Goal: Transaction & Acquisition: Purchase product/service

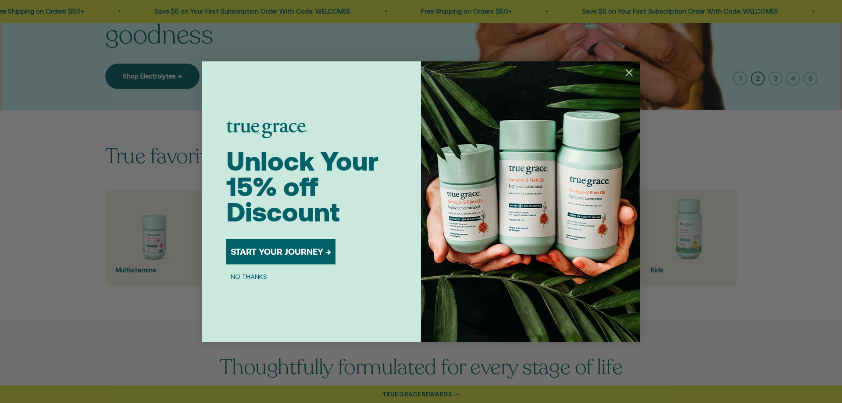
click at [626, 73] on circle "Close dialog" at bounding box center [629, 72] width 14 height 14
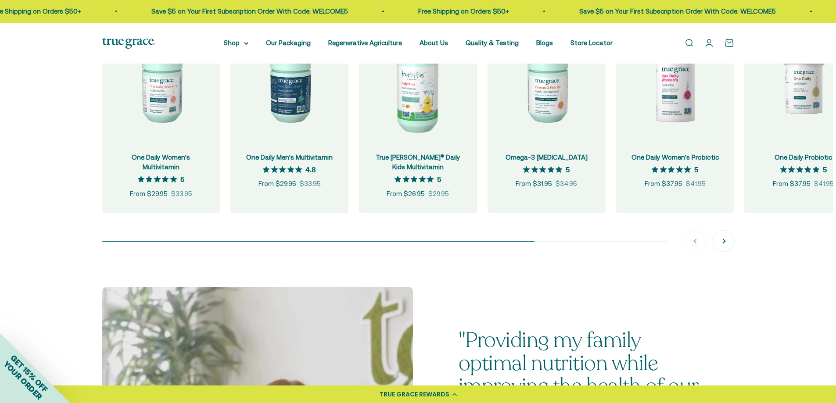
scroll to position [877, 0]
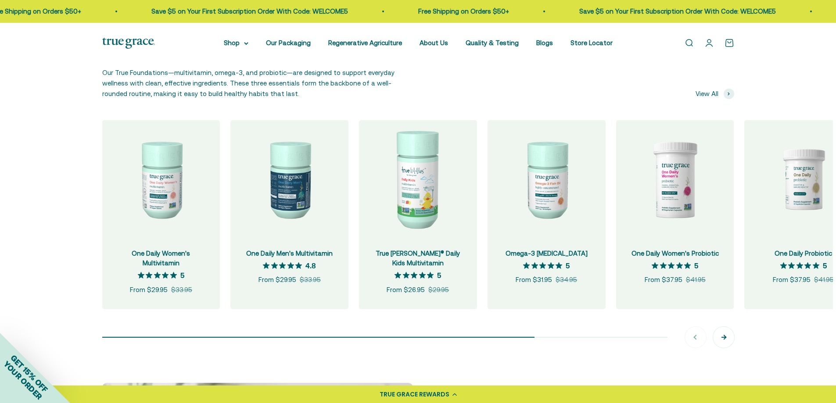
click at [719, 334] on button "Next" at bounding box center [723, 337] width 21 height 21
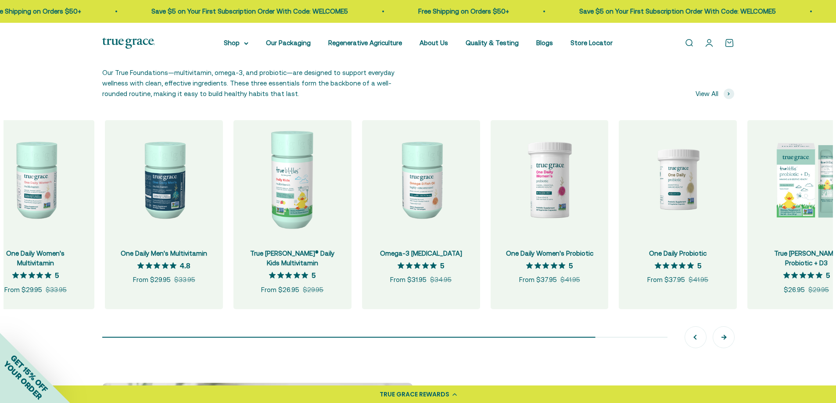
scroll to position [0, 129]
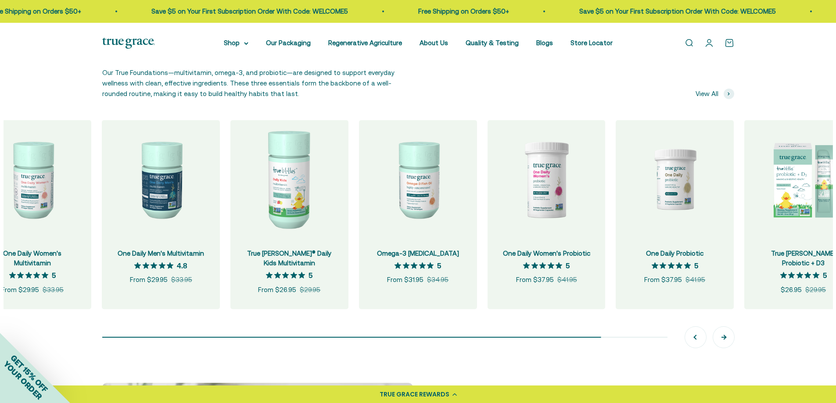
click at [719, 334] on button "Next" at bounding box center [723, 337] width 21 height 21
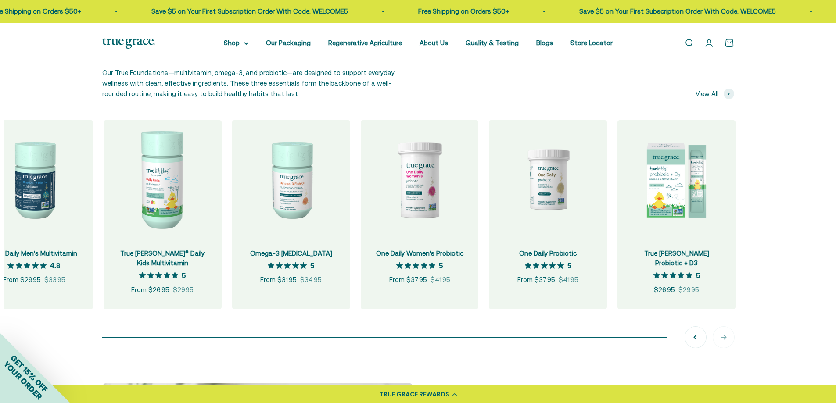
scroll to position [0, 257]
click at [721, 336] on div "Previous Next" at bounding box center [709, 337] width 49 height 21
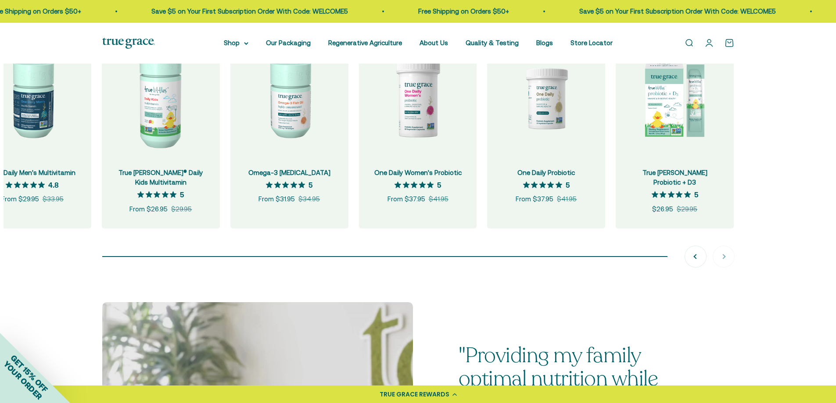
scroll to position [965, 0]
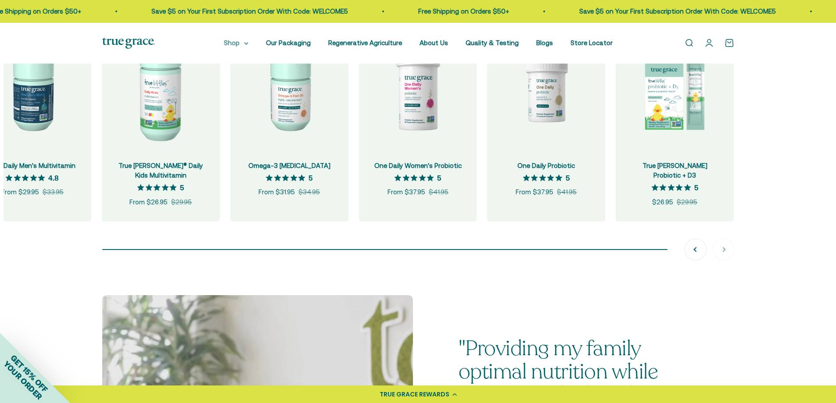
click at [243, 43] on summary "Shop" at bounding box center [236, 43] width 25 height 11
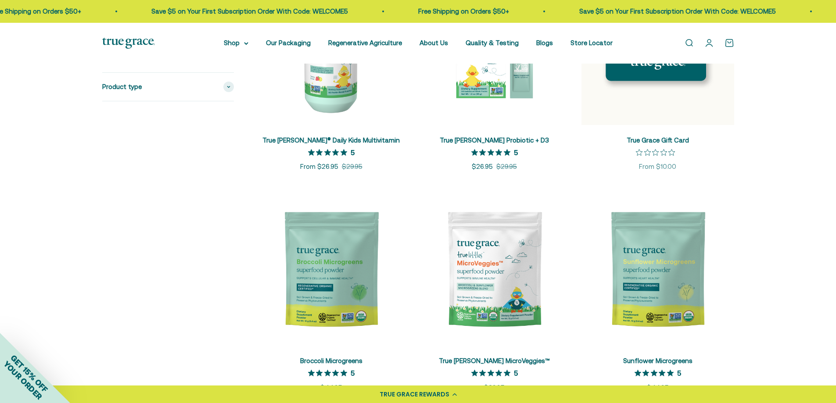
scroll to position [1509, 0]
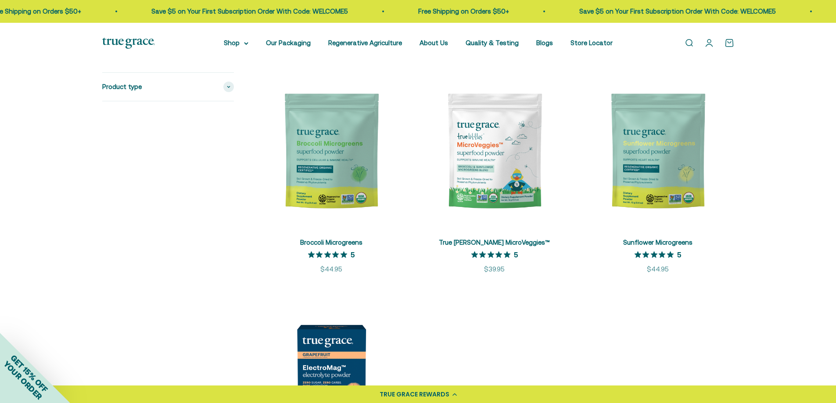
click at [335, 180] on img at bounding box center [331, 151] width 153 height 153
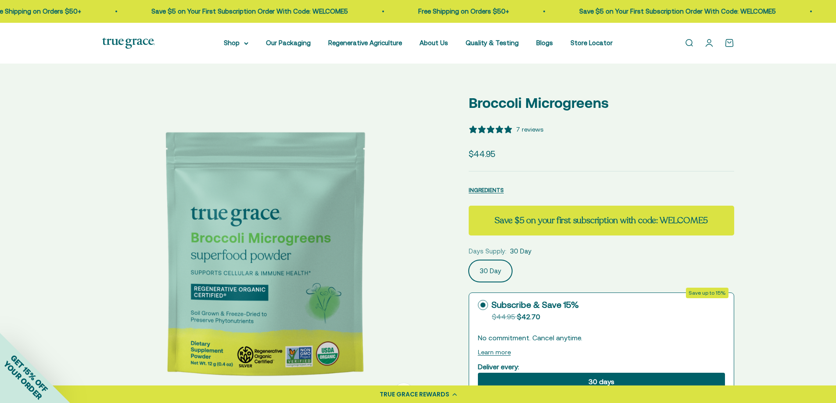
select select "3"
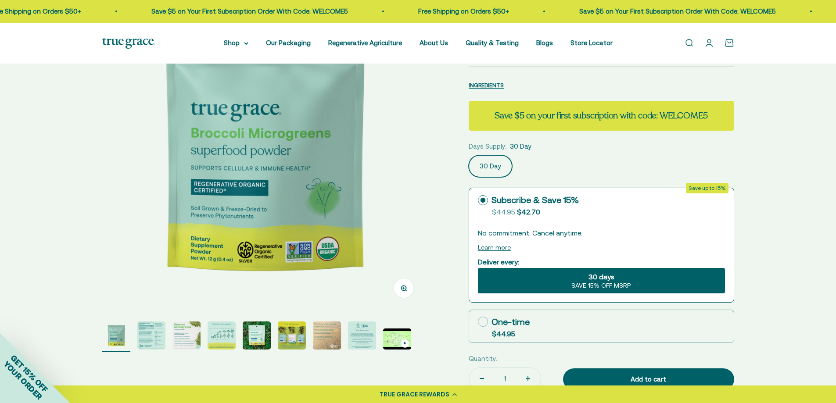
scroll to position [132, 0]
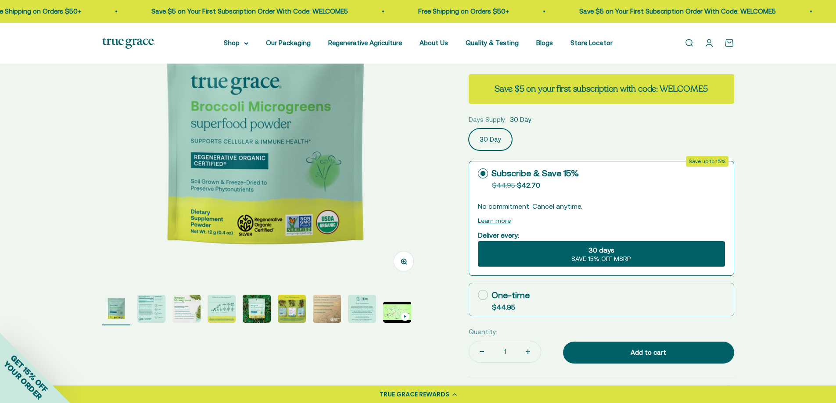
click at [147, 309] on img "Go to item 2" at bounding box center [151, 309] width 28 height 28
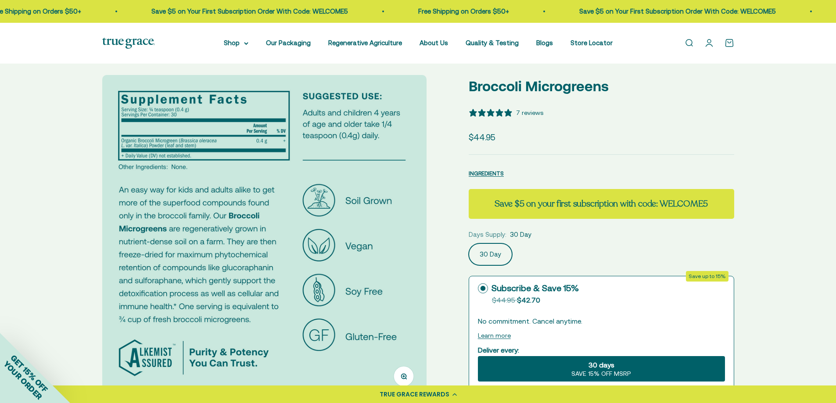
scroll to position [0, 0]
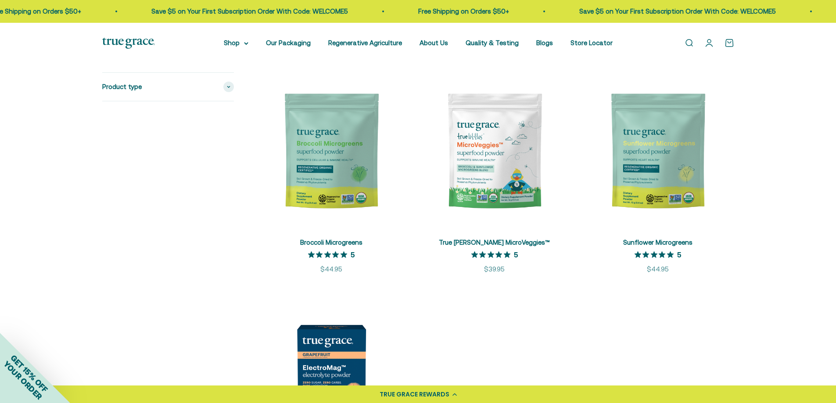
click at [638, 158] on img at bounding box center [657, 151] width 153 height 153
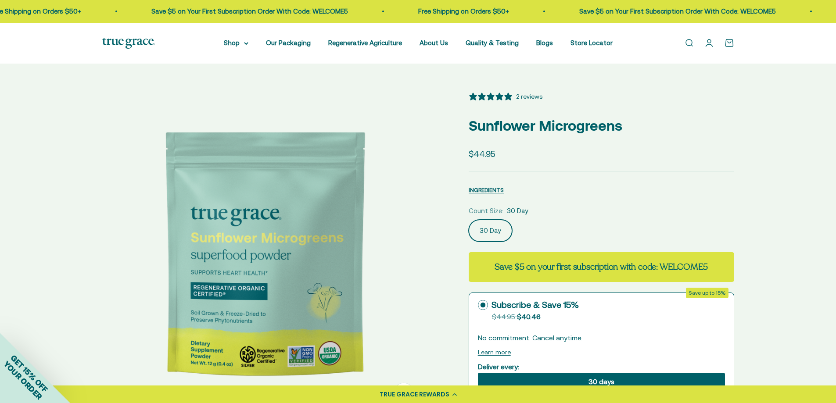
select select "3"
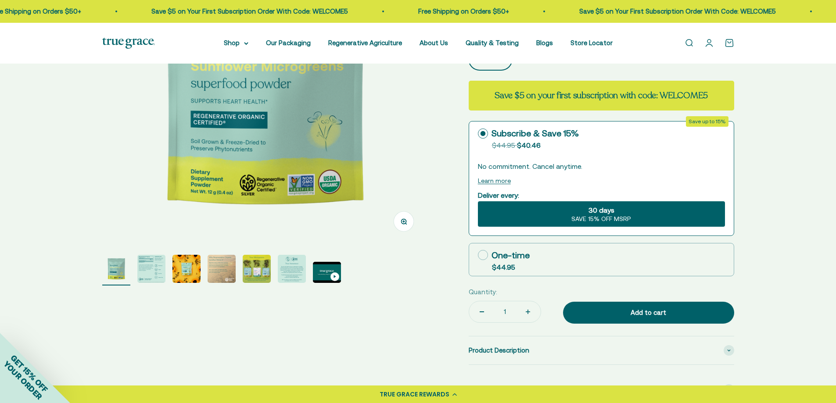
scroll to position [175, 0]
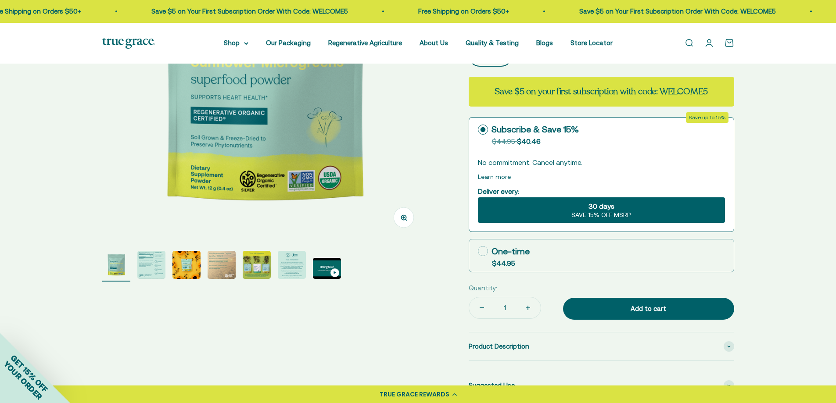
click at [156, 264] on img "Go to item 2" at bounding box center [151, 265] width 28 height 28
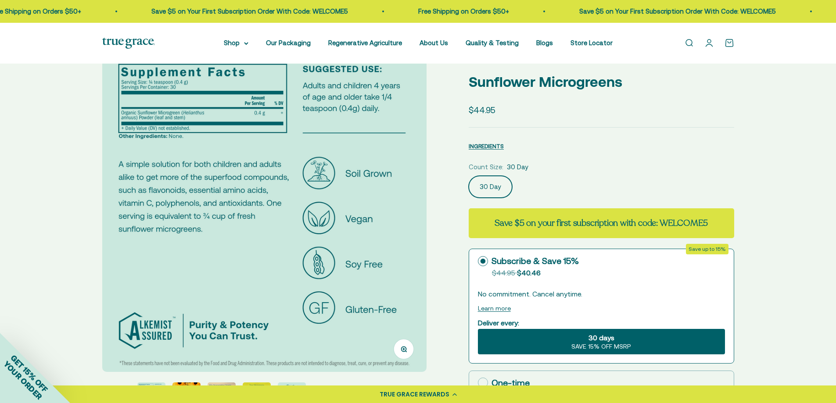
scroll to position [0, 0]
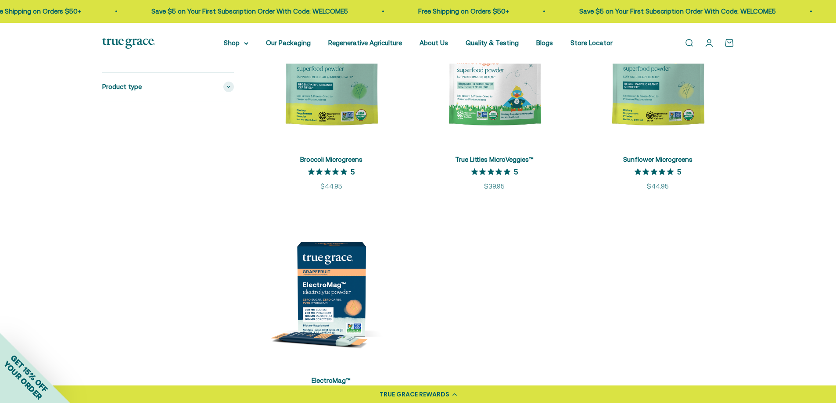
scroll to position [1597, 0]
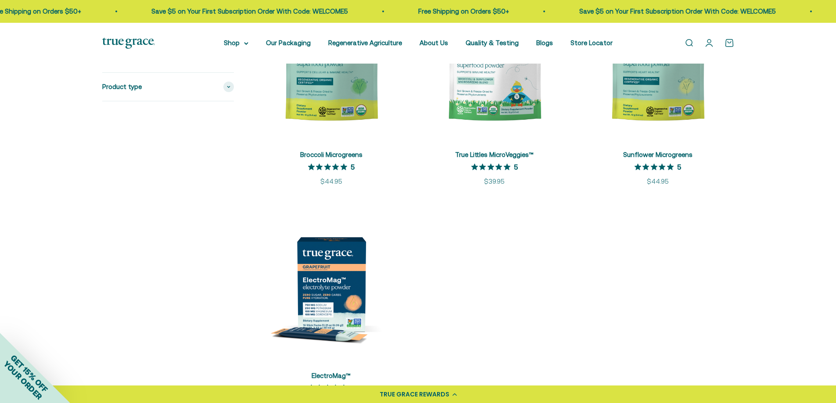
click at [319, 278] on img at bounding box center [331, 284] width 153 height 153
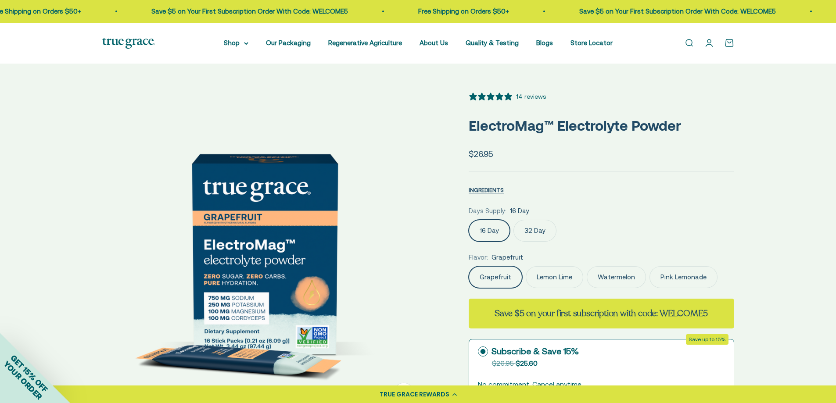
select select "3"
click at [532, 232] on label "32 Day" at bounding box center [534, 231] width 43 height 22
click at [468, 220] on input "32 Day" at bounding box center [468, 219] width 0 height 0
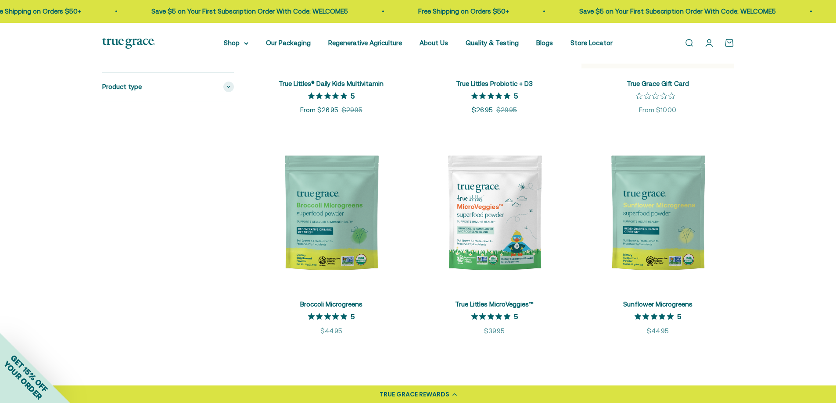
scroll to position [1129, 0]
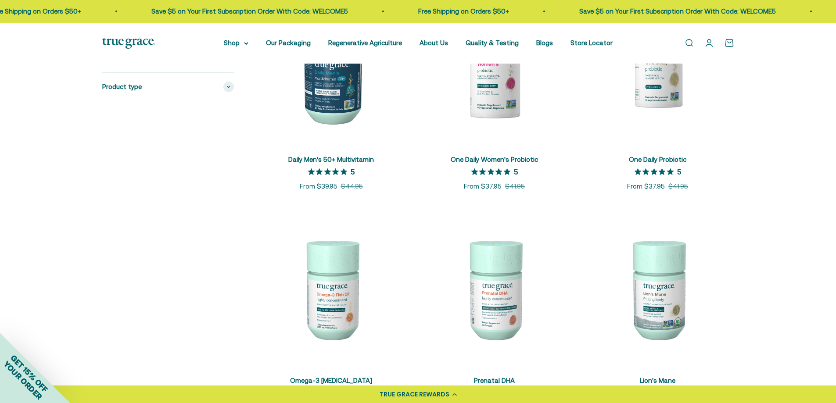
scroll to position [638, 0]
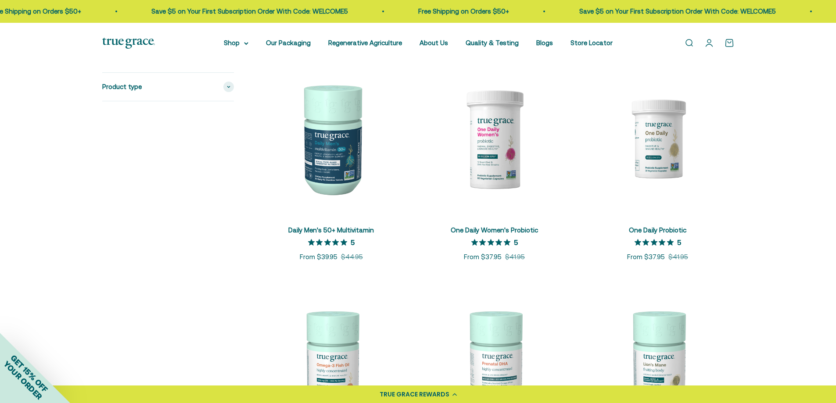
drag, startPoint x: 829, startPoint y: 163, endPoint x: 816, endPoint y: 106, distance: 58.8
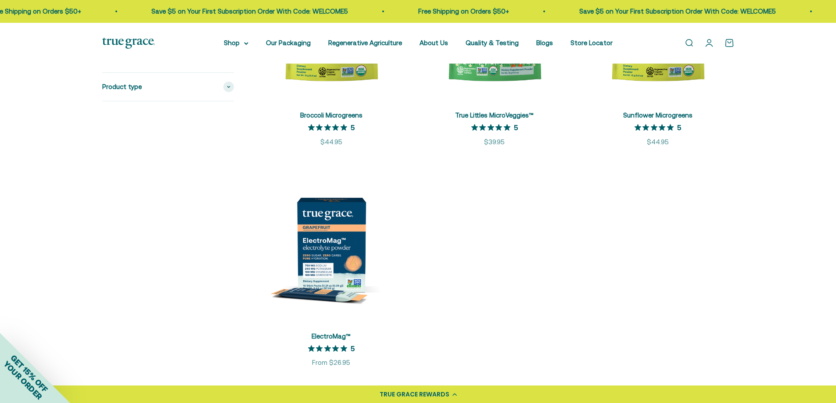
scroll to position [1509, 0]
